Goal: Check status: Check status

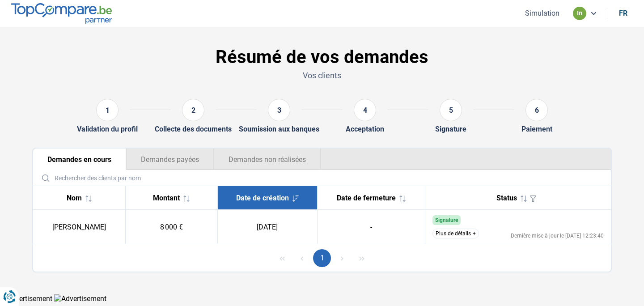
click at [470, 234] on button "Plus de détails" at bounding box center [456, 234] width 47 height 10
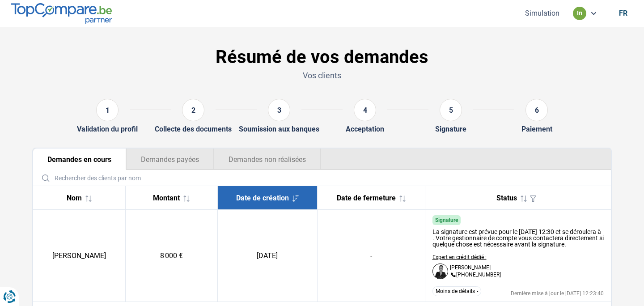
click at [87, 13] on img at bounding box center [61, 13] width 101 height 20
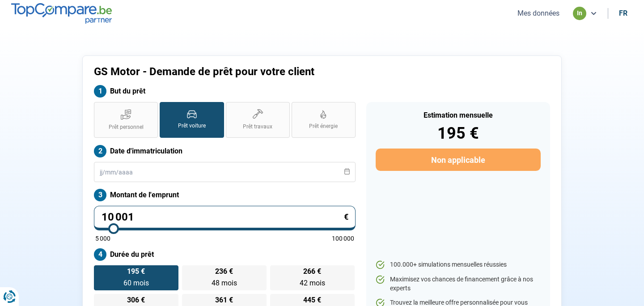
scroll to position [7, 0]
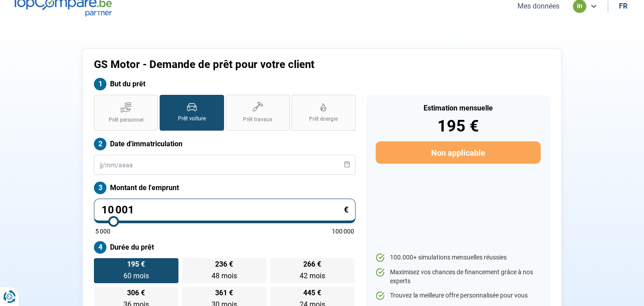
click at [595, 8] on icon at bounding box center [593, 6] width 7 height 7
click at [431, 32] on section "GS Motor - Demande de prêt pour votre client But du prêt Prêt personnel Prêt vo…" at bounding box center [322, 185] width 644 height 330
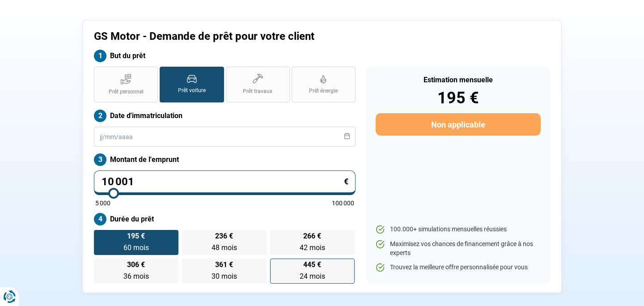
scroll to position [0, 0]
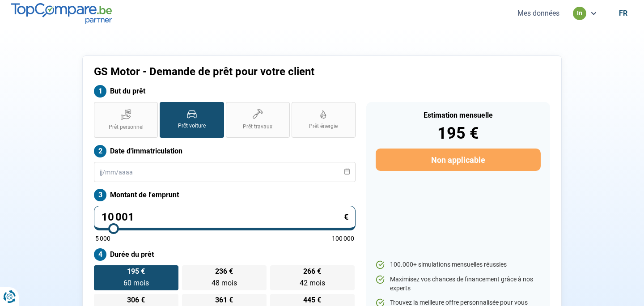
click at [526, 10] on button "Mes données" at bounding box center [538, 13] width 47 height 9
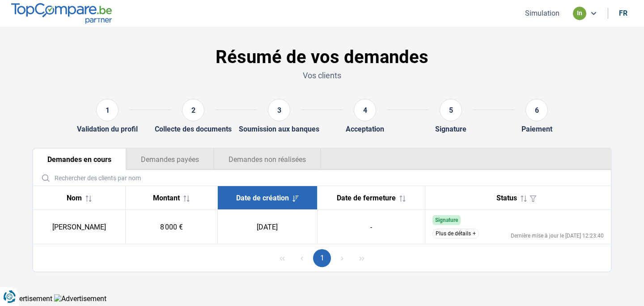
click at [276, 231] on td "[DATE]" at bounding box center [267, 227] width 100 height 34
click at [164, 225] on td "8 000 €" at bounding box center [171, 227] width 92 height 34
click at [100, 229] on td "[PERSON_NAME]" at bounding box center [79, 227] width 92 height 34
click at [164, 164] on button "Demandes payées" at bounding box center [170, 159] width 88 height 21
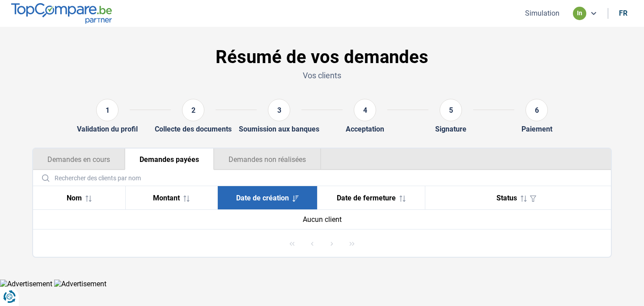
click at [227, 157] on button "Demandes non réalisées" at bounding box center [267, 159] width 107 height 21
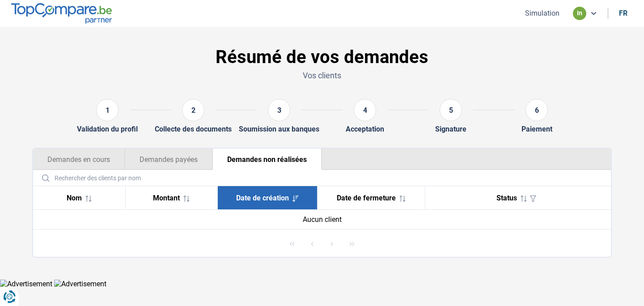
click at [85, 163] on button "Demandes en cours" at bounding box center [79, 159] width 92 height 21
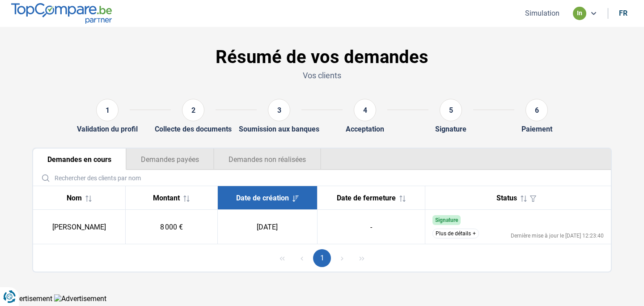
click at [78, 11] on img at bounding box center [61, 13] width 101 height 20
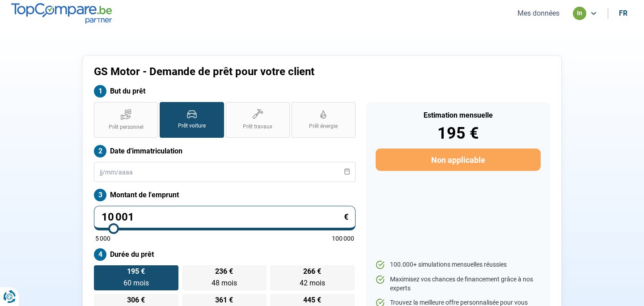
click at [87, 13] on img at bounding box center [61, 13] width 101 height 20
